Goal: Task Accomplishment & Management: Complete application form

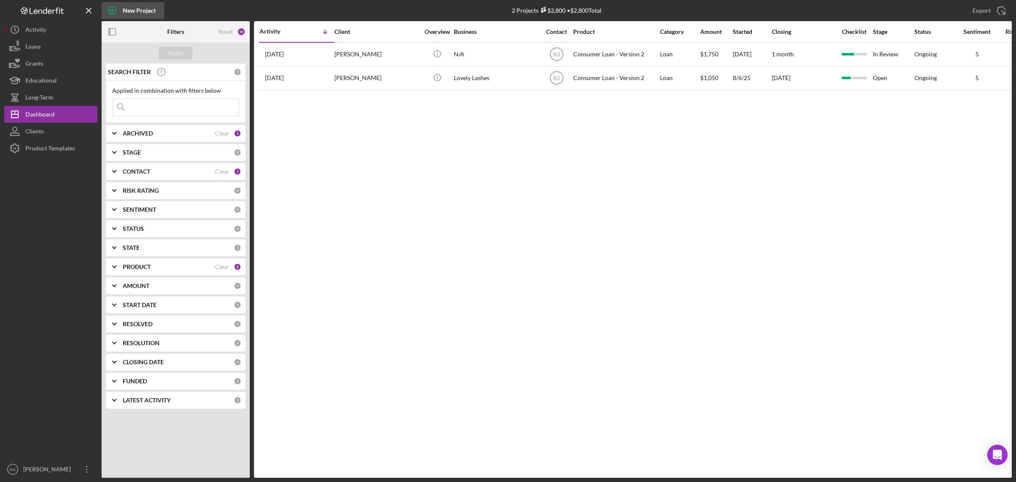
click at [124, 6] on div "New Project" at bounding box center [139, 10] width 33 height 17
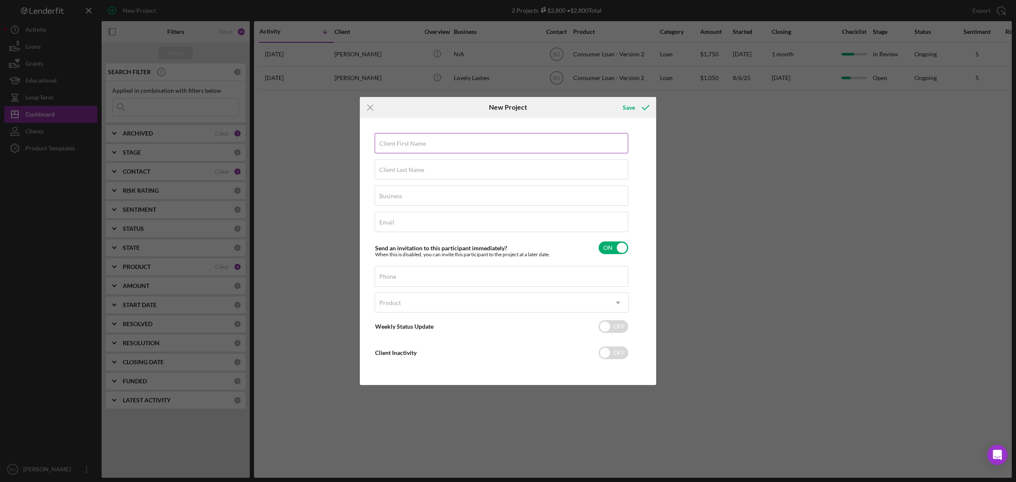
click at [428, 138] on input "Client First Name" at bounding box center [500, 143] width 253 height 20
type input "[PERSON_NAME]"
click at [396, 171] on label "Client Last Name" at bounding box center [401, 169] width 45 height 7
click at [396, 171] on input "Client Last Name" at bounding box center [500, 169] width 253 height 20
type input "[PERSON_NAME]"
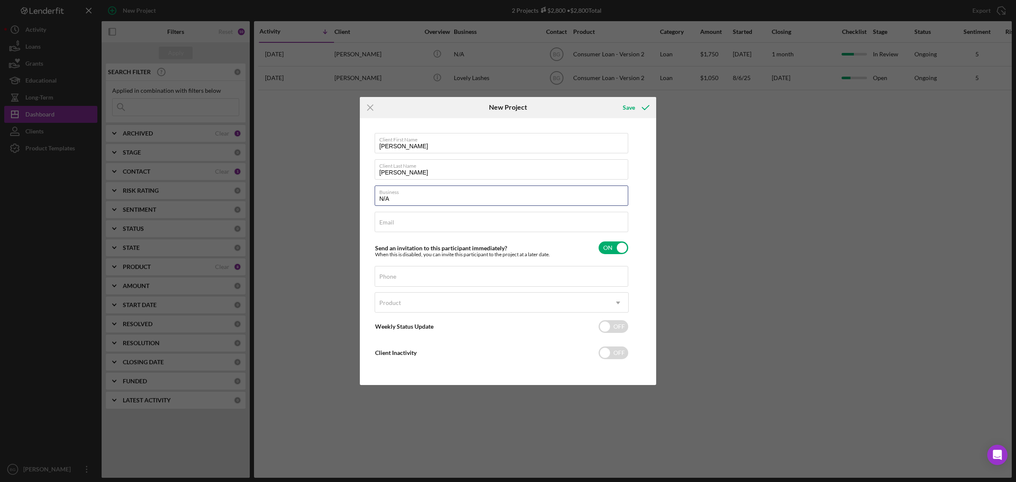
type input "N/A"
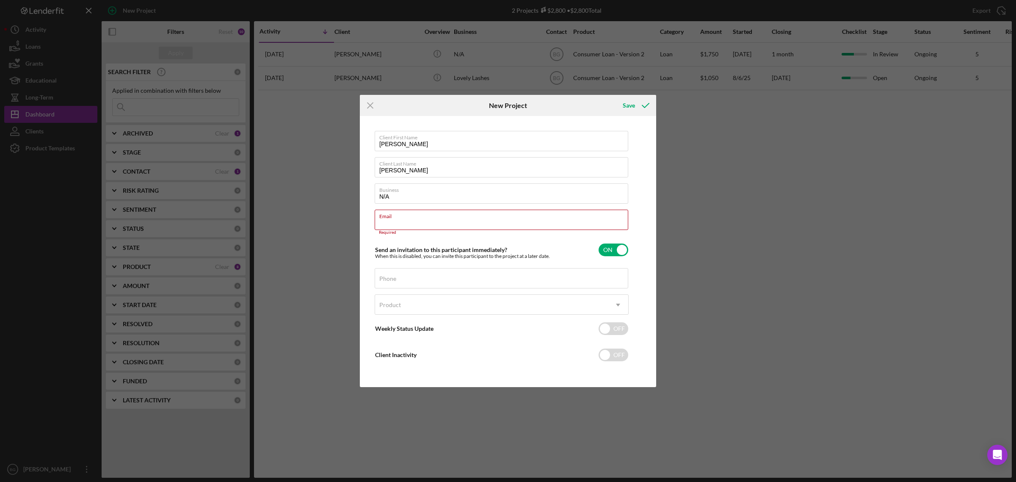
paste input "[EMAIL_ADDRESS][DOMAIN_NAME]"
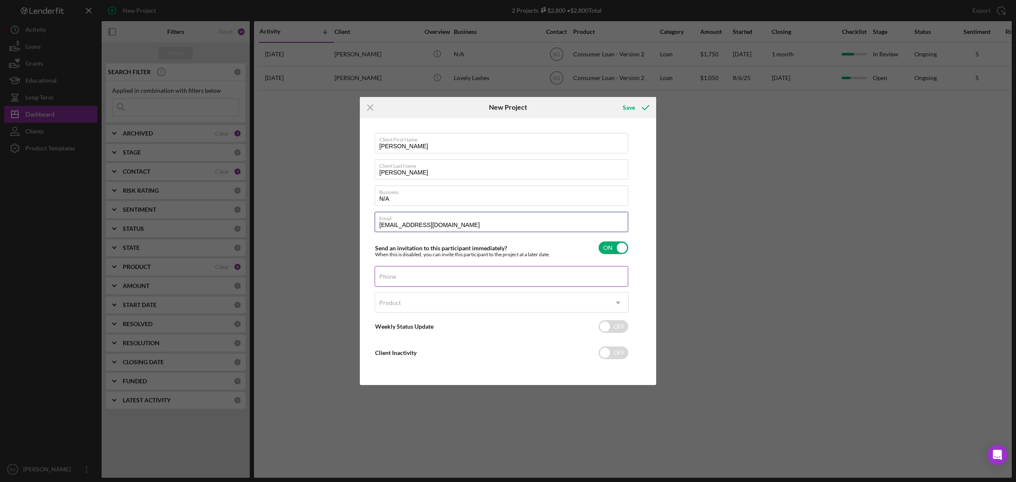
type input "[EMAIL_ADDRESS][DOMAIN_NAME]"
click at [443, 275] on div "Phone" at bounding box center [501, 276] width 254 height 21
paste input "[PHONE_NUMBER]"
type input "[PHONE_NUMBER]"
click at [483, 300] on div "Product" at bounding box center [491, 302] width 233 height 19
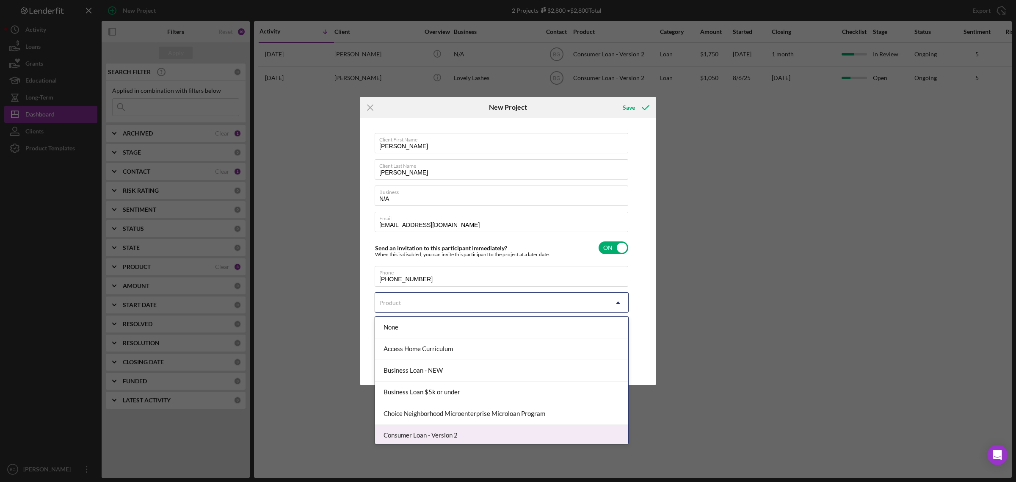
click at [440, 435] on div "Consumer Loan - Version 2" at bounding box center [501, 435] width 253 height 22
checkbox input "true"
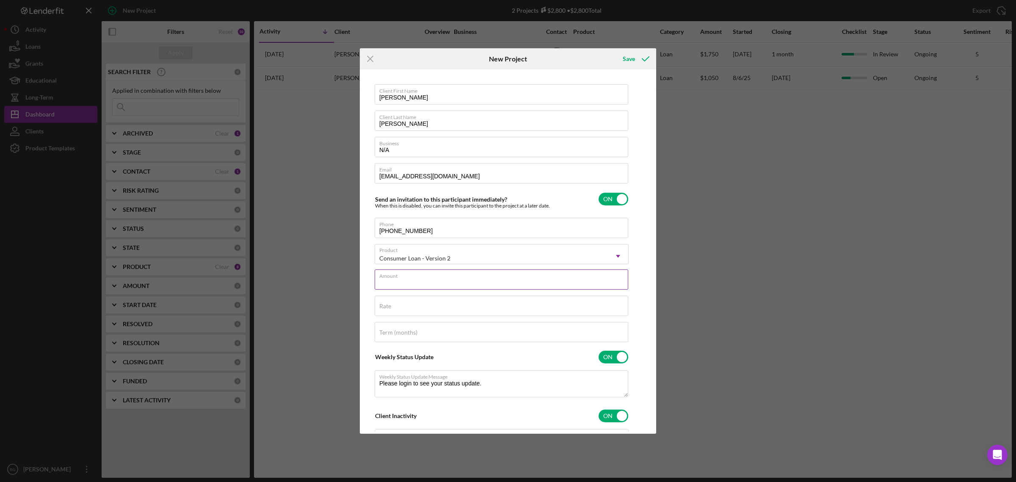
click at [448, 273] on div "Amount" at bounding box center [501, 279] width 254 height 21
type input "$2"
type textarea "Thank you for your application to [PERSON_NAME]! Please login to see what we st…"
type input "$22"
type textarea "Thank you for your application to [PERSON_NAME]! Please login to see what we st…"
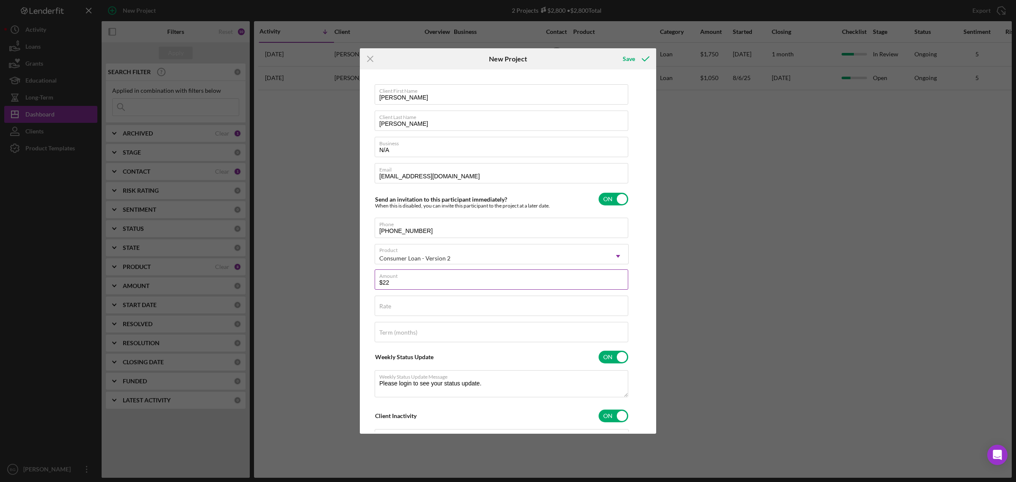
type input "$220"
type textarea "Thank you for your application to [PERSON_NAME]! Please login to see what we st…"
type input "$2,200"
type textarea "Thank you for your application to [PERSON_NAME]! Please login to see what we st…"
type input "$2,200"
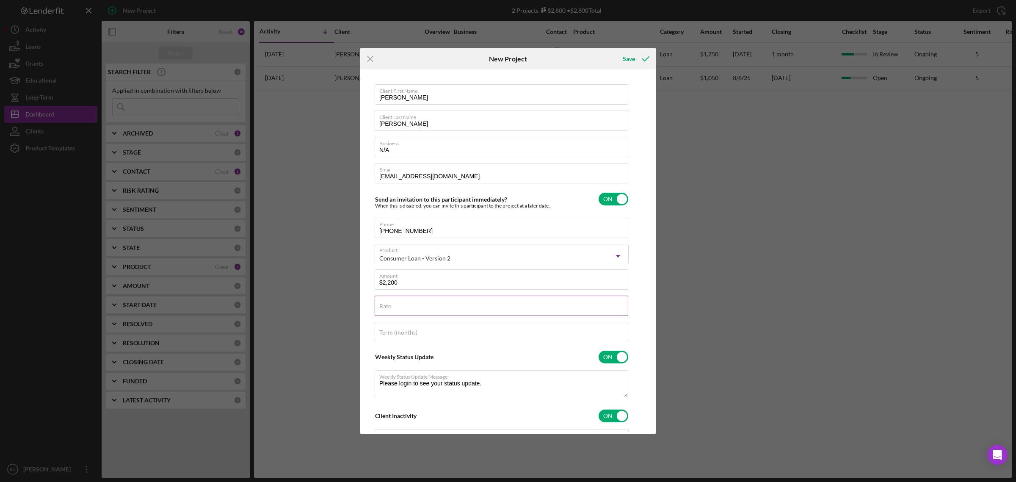
type textarea "Thank you for your application to [PERSON_NAME]! Please login to see what we st…"
click at [443, 312] on input "Rate" at bounding box center [500, 305] width 253 height 20
type input "2%"
type textarea "Thank you for your application to [PERSON_NAME]! Please login to see what we st…"
type input "20%"
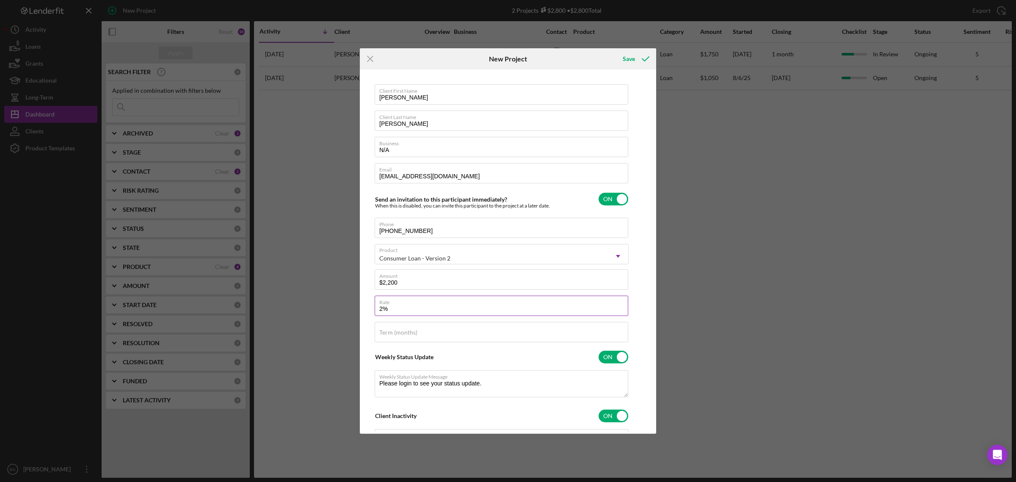
type textarea "Thank you for your application to [PERSON_NAME]! Please login to see what we st…"
type input "20.000%"
type textarea "Thank you for your application to [PERSON_NAME]! Please login to see what we st…"
click at [442, 335] on input "Term (months)" at bounding box center [500, 332] width 253 height 20
type input "3"
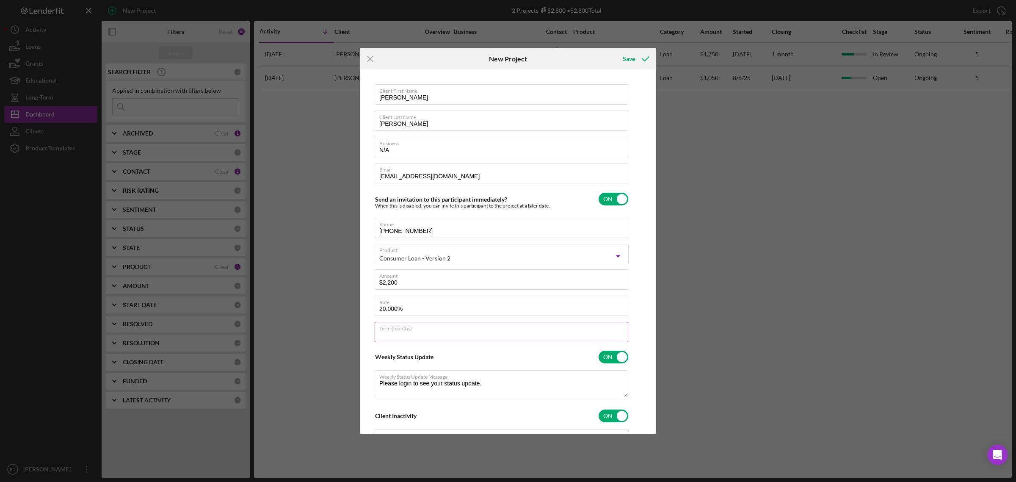
type textarea "Thank you for your application to [PERSON_NAME]! Please login to see what we st…"
type input "36"
type textarea "Thank you for your application to [PERSON_NAME]! Please login to see what we st…"
type input "36"
type textarea "Thank you for your application to [PERSON_NAME]! Please login to see what we st…"
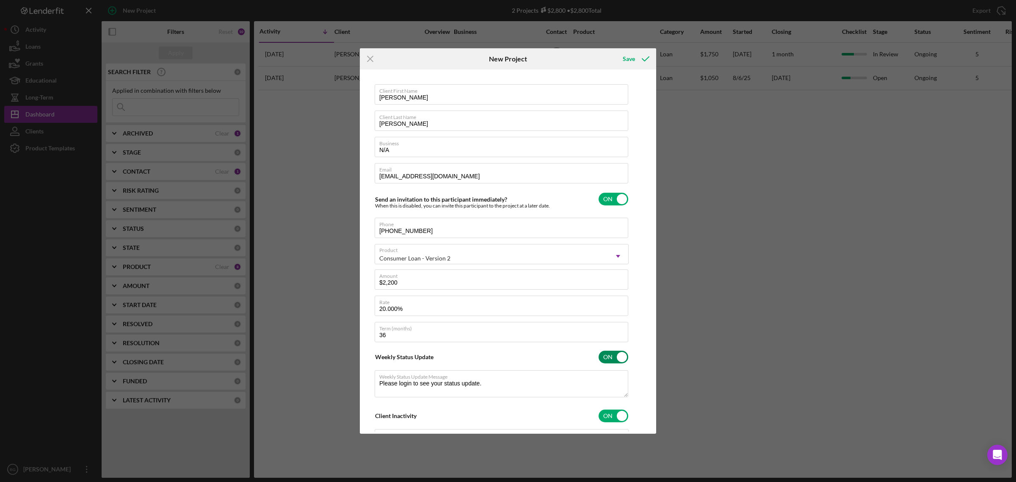
click at [616, 359] on input "checkbox" at bounding box center [613, 356] width 30 height 13
checkbox input "false"
type textarea "Thank you for your application to [PERSON_NAME]! Please login to see what we st…"
click at [611, 386] on input "checkbox" at bounding box center [613, 383] width 30 height 13
checkbox input "false"
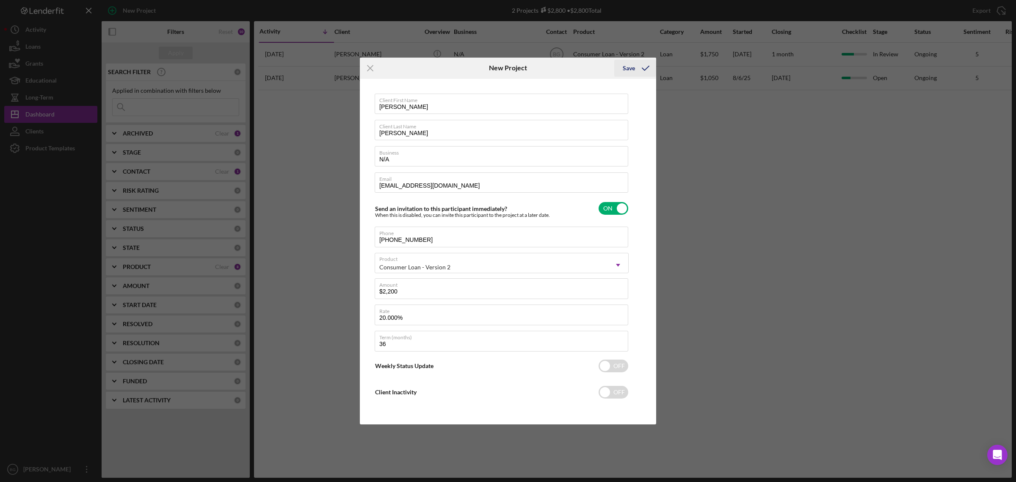
click at [634, 69] on div "Save" at bounding box center [628, 68] width 12 height 17
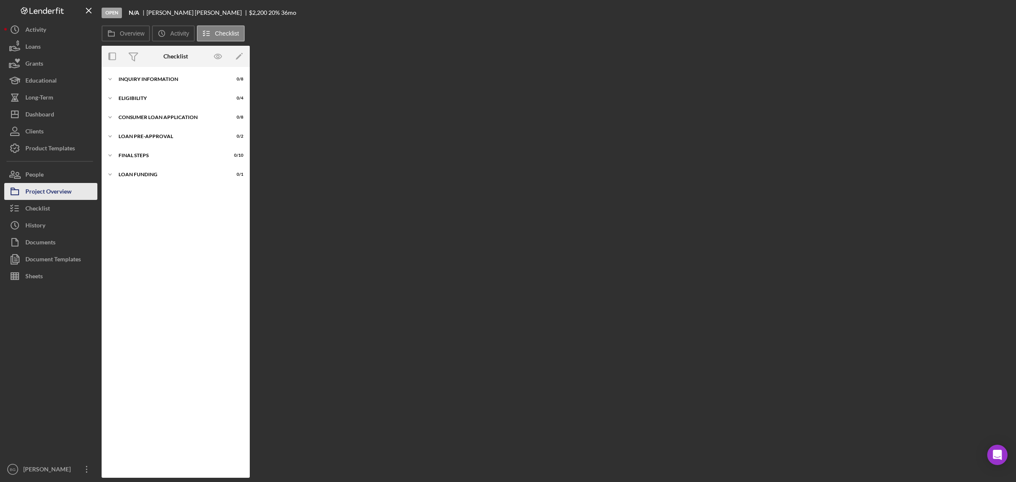
click at [55, 187] on div "Project Overview" at bounding box center [48, 192] width 46 height 19
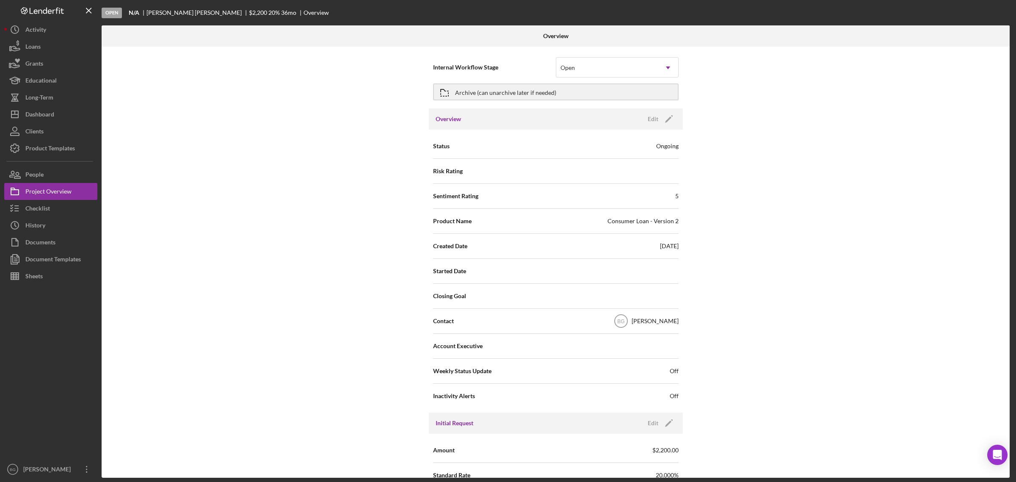
scroll to position [106, 0]
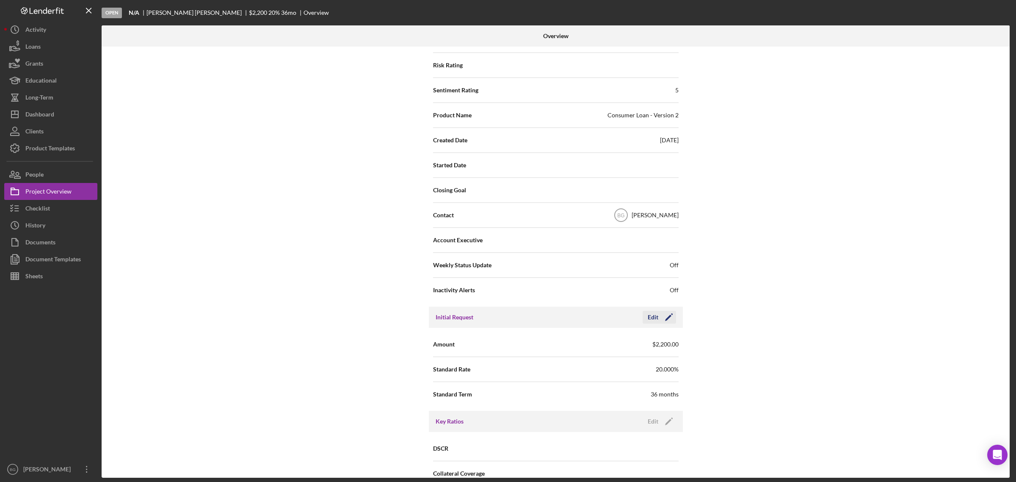
click at [664, 316] on icon "Icon/Edit" at bounding box center [668, 316] width 21 height 21
click at [593, 341] on input "$2,200" at bounding box center [617, 343] width 123 height 20
click at [652, 318] on icon "button" at bounding box center [644, 316] width 21 height 21
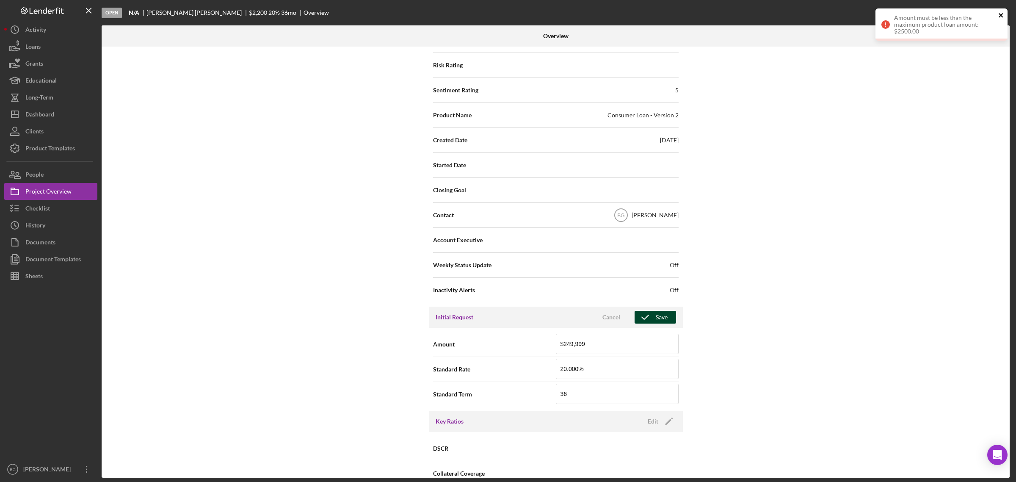
click at [999, 12] on icon "close" at bounding box center [1001, 15] width 6 height 7
click at [599, 344] on input "$249,999" at bounding box center [617, 343] width 123 height 20
type input "$2,499"
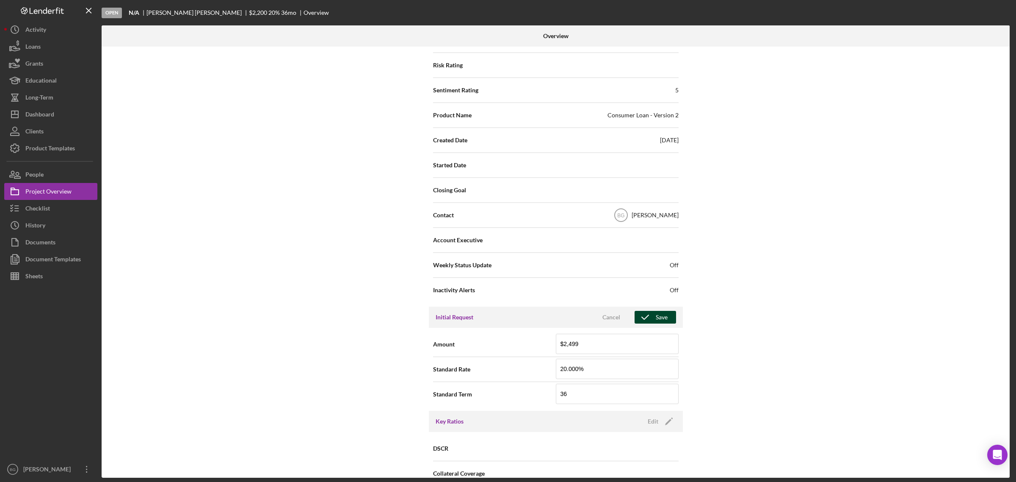
click at [874, 354] on div "Internal Workflow Stage Open Icon/Dropdown Arrow Archive (can unarchive later i…" at bounding box center [556, 262] width 908 height 431
click at [658, 315] on div "Save" at bounding box center [661, 317] width 12 height 13
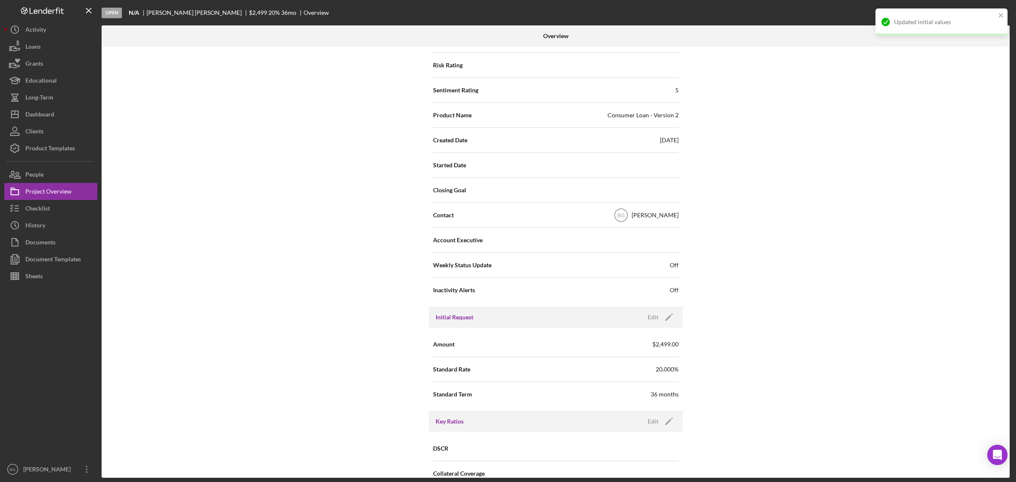
scroll to position [0, 0]
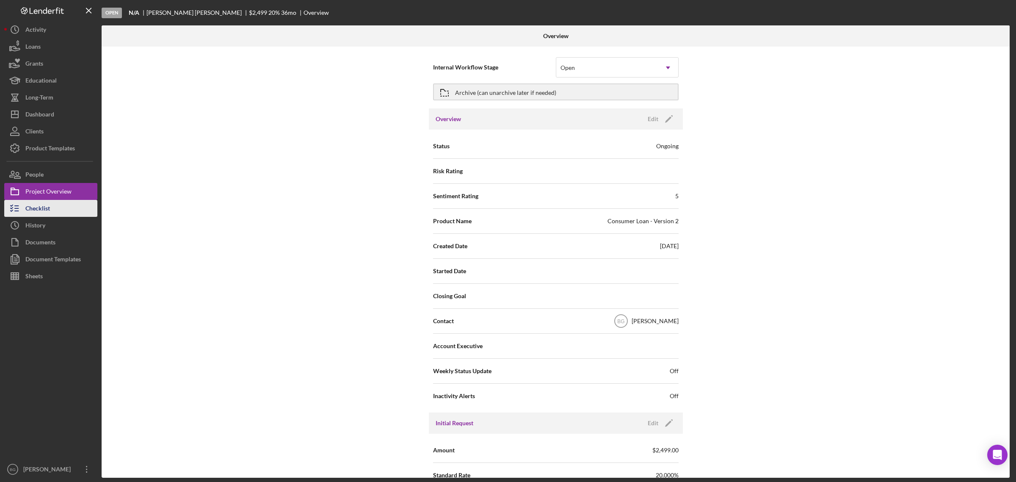
click at [44, 208] on div "Checklist" at bounding box center [37, 209] width 25 height 19
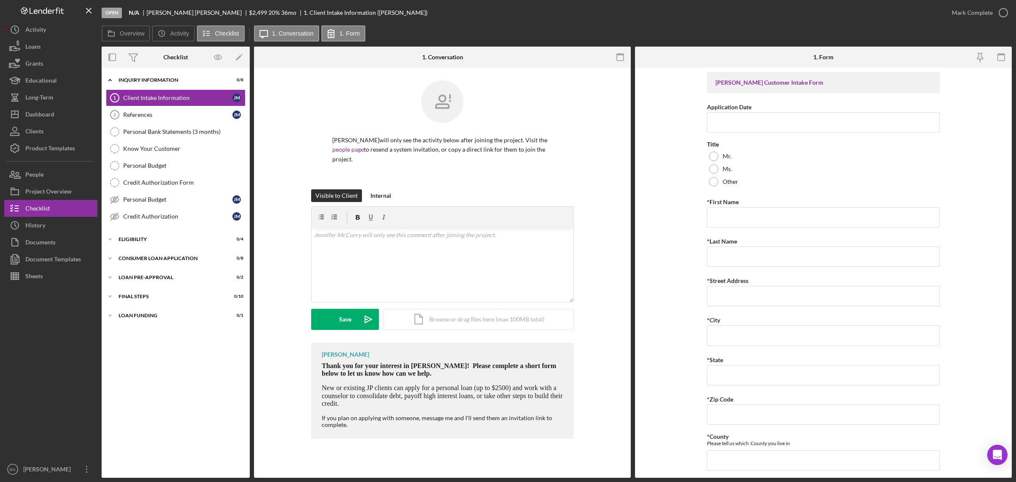
click at [284, 127] on div "[PERSON_NAME] will only see the activity below after joining the project. Visit…" at bounding box center [442, 134] width 351 height 109
click at [172, 116] on div "References" at bounding box center [177, 114] width 109 height 7
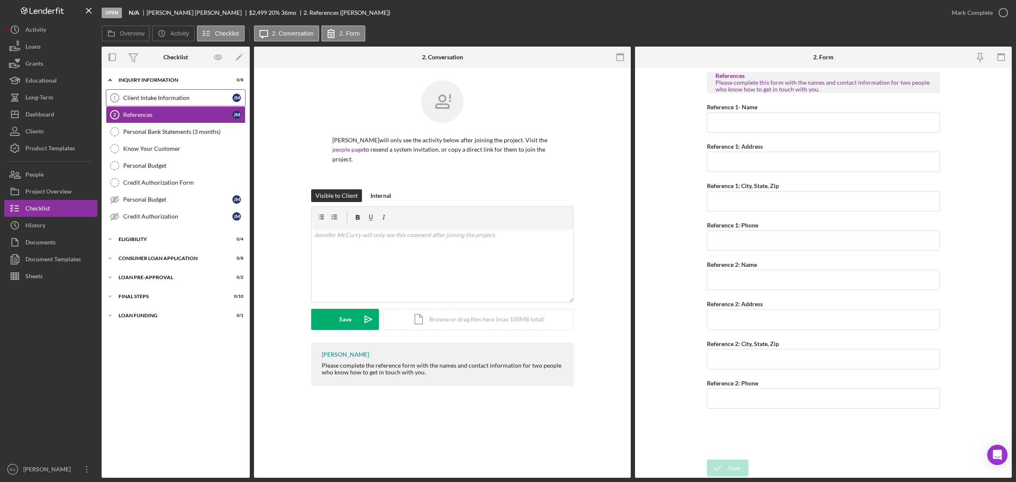
click at [176, 98] on div "Client Intake Information" at bounding box center [177, 97] width 109 height 7
